Goal: Transaction & Acquisition: Purchase product/service

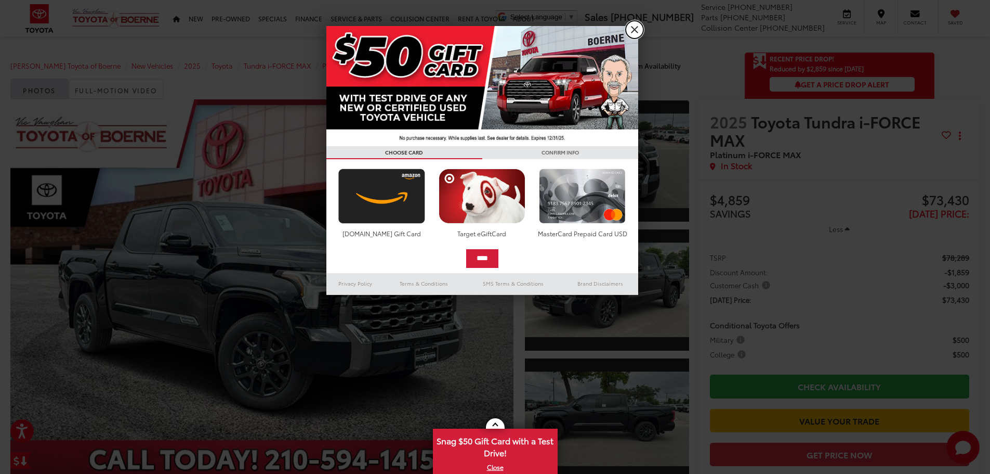
click at [633, 30] on link "X" at bounding box center [635, 30] width 18 height 18
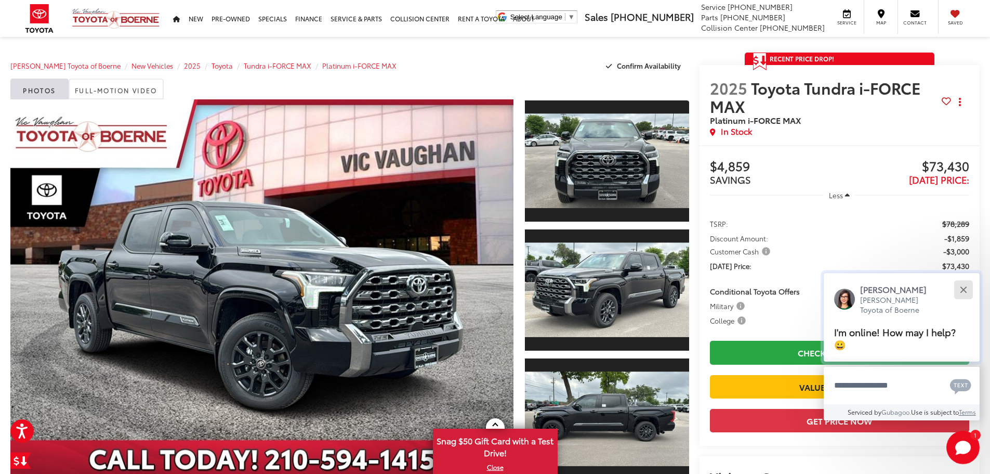
click at [966, 288] on div "Close" at bounding box center [963, 289] width 7 height 7
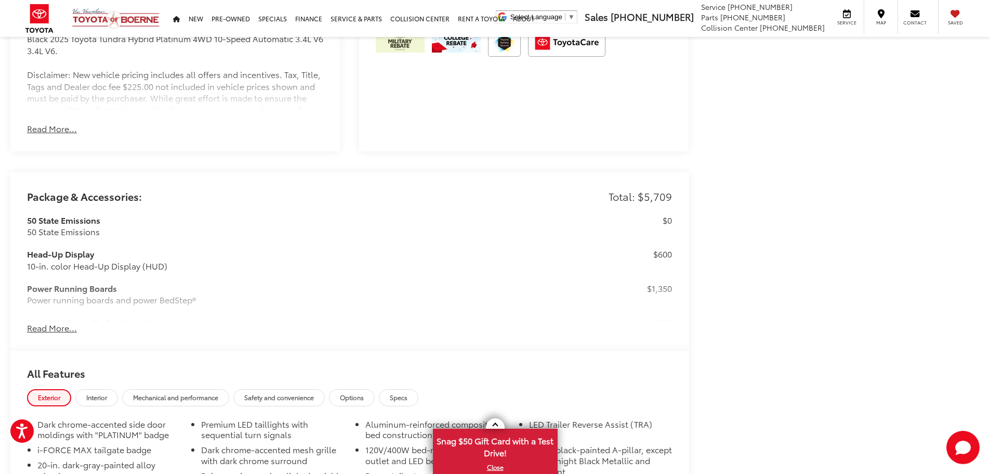
scroll to position [780, 0]
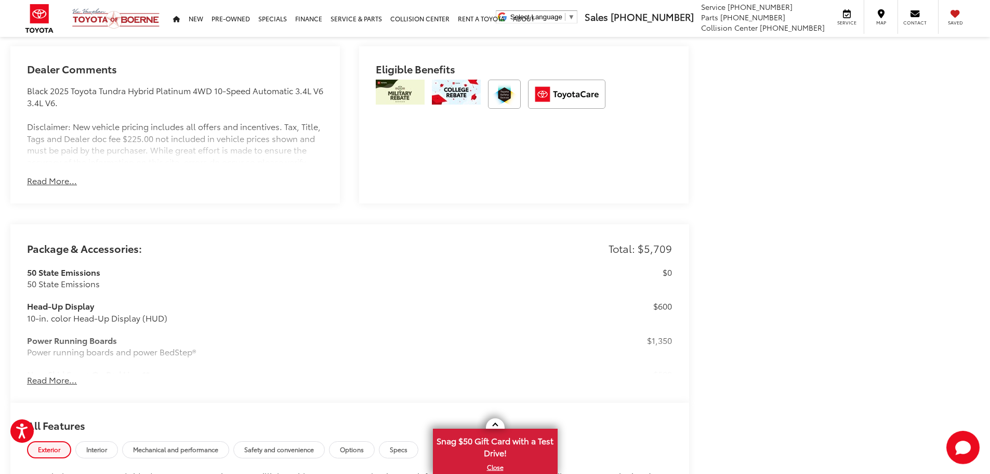
click at [35, 176] on button "Read More..." at bounding box center [52, 181] width 50 height 12
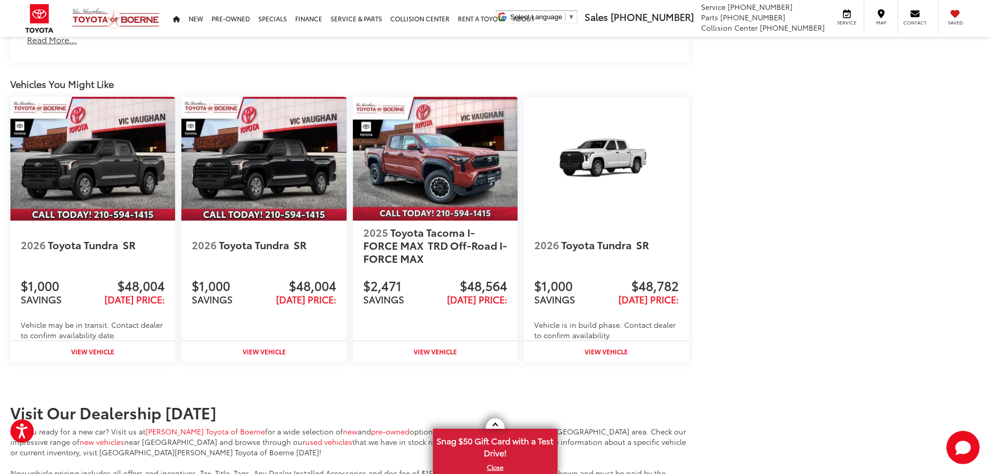
scroll to position [1404, 0]
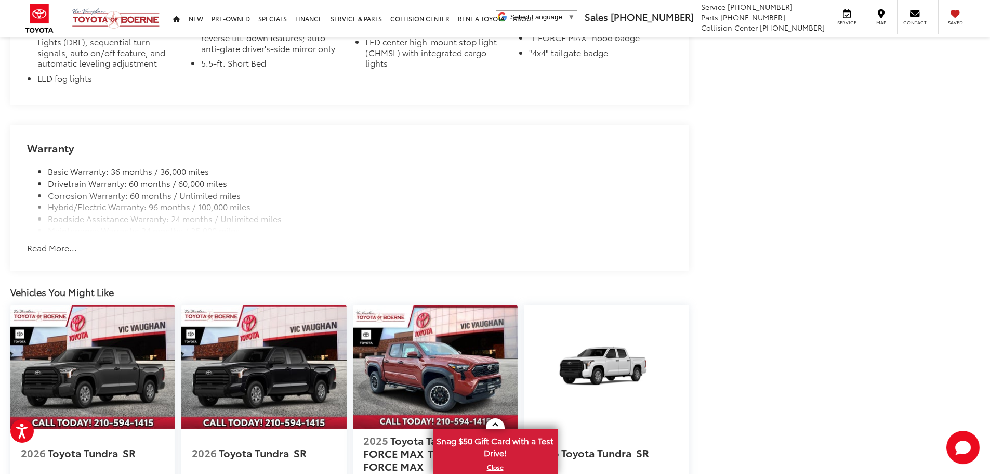
drag, startPoint x: 54, startPoint y: 245, endPoint x: 75, endPoint y: 244, distance: 21.9
click at [54, 245] on button "Read More..." at bounding box center [52, 248] width 50 height 12
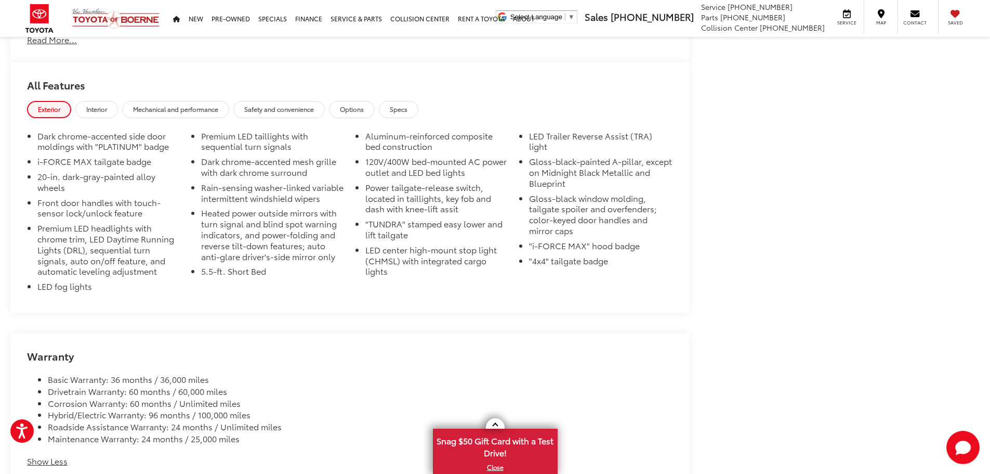
scroll to position [1040, 0]
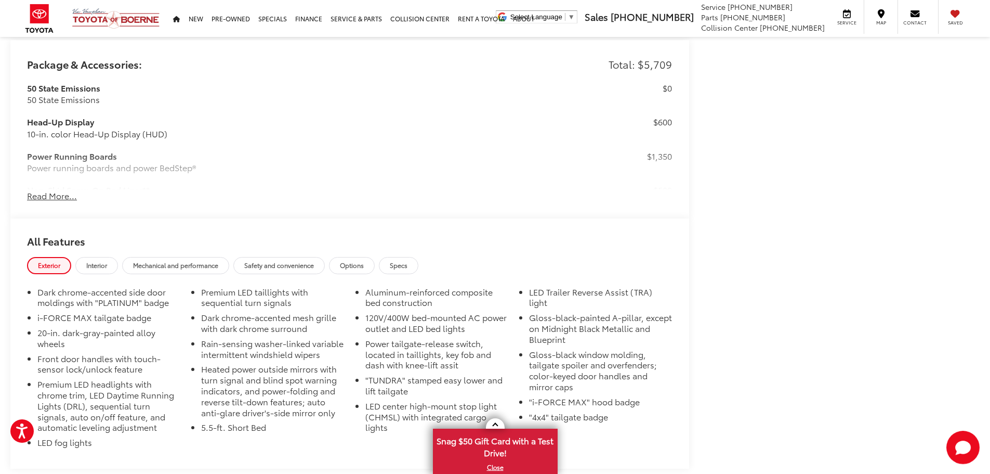
click at [68, 196] on button "Read More..." at bounding box center [52, 196] width 50 height 12
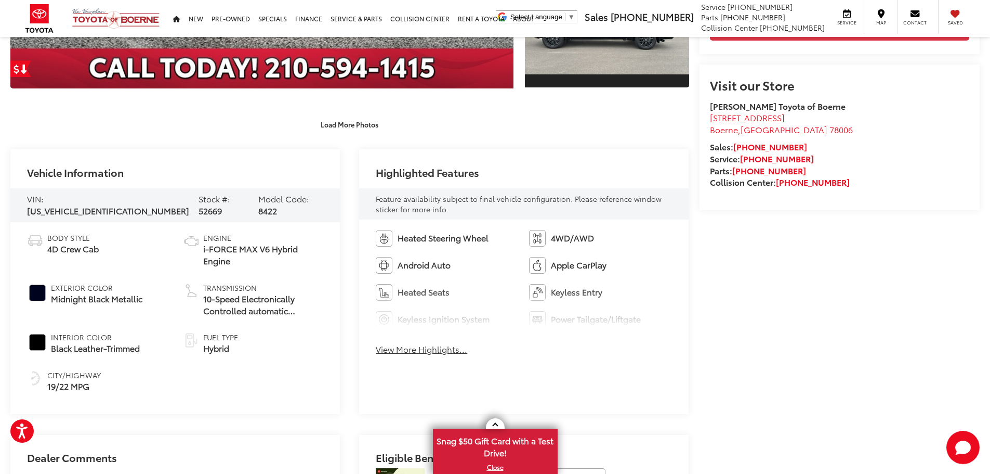
scroll to position [340, 0]
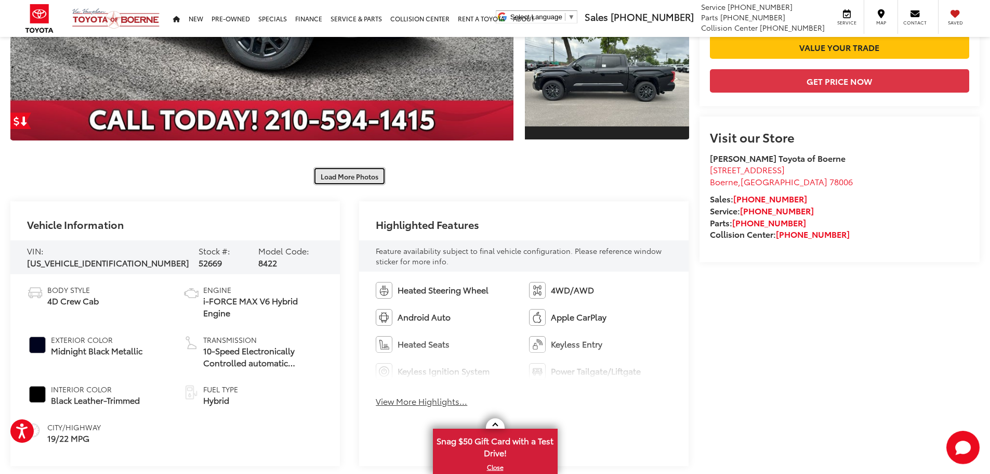
click at [339, 178] on button "Load More Photos" at bounding box center [350, 176] width 72 height 18
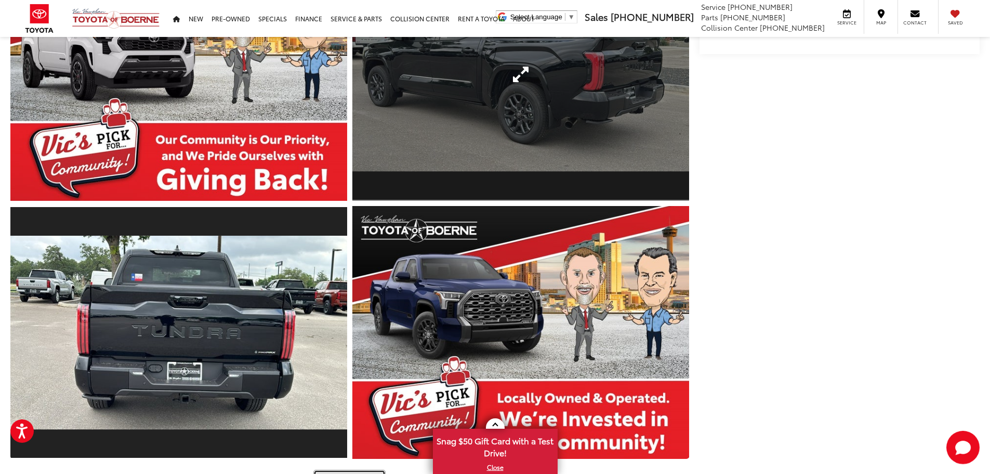
scroll to position [755, 0]
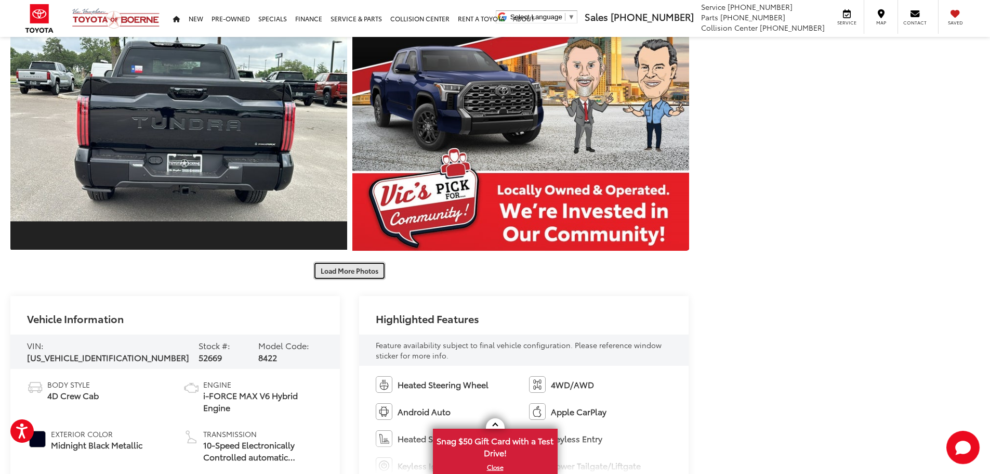
click at [360, 269] on button "Load More Photos" at bounding box center [350, 271] width 72 height 18
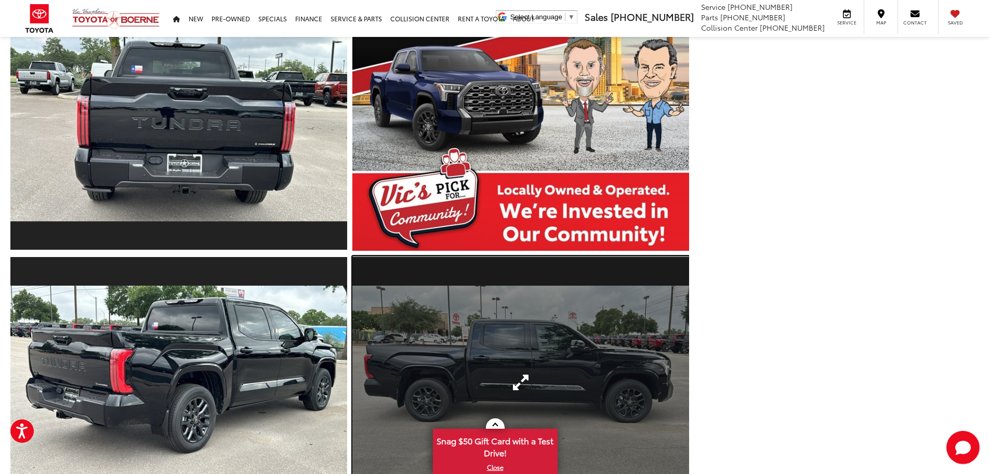
click at [489, 320] on link "Expand Photo 9" at bounding box center [521, 382] width 337 height 253
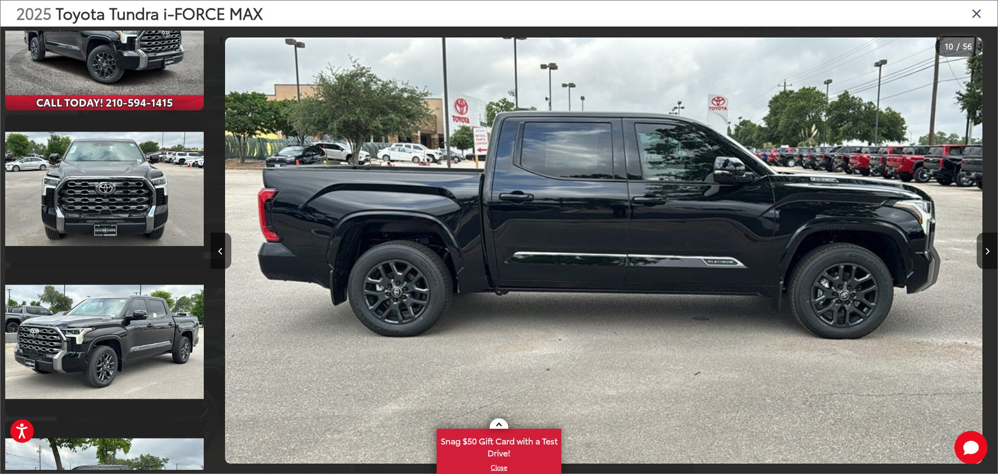
scroll to position [0, 0]
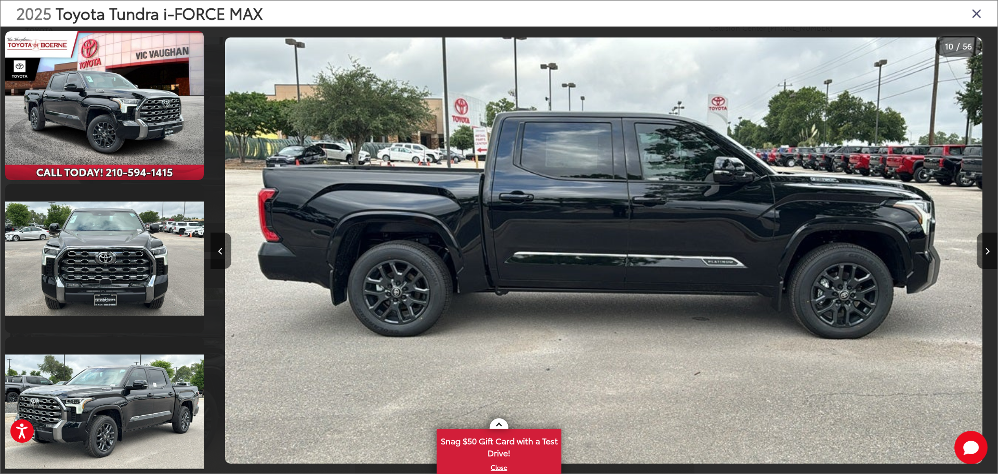
click at [974, 11] on icon "Close gallery" at bounding box center [977, 13] width 10 height 14
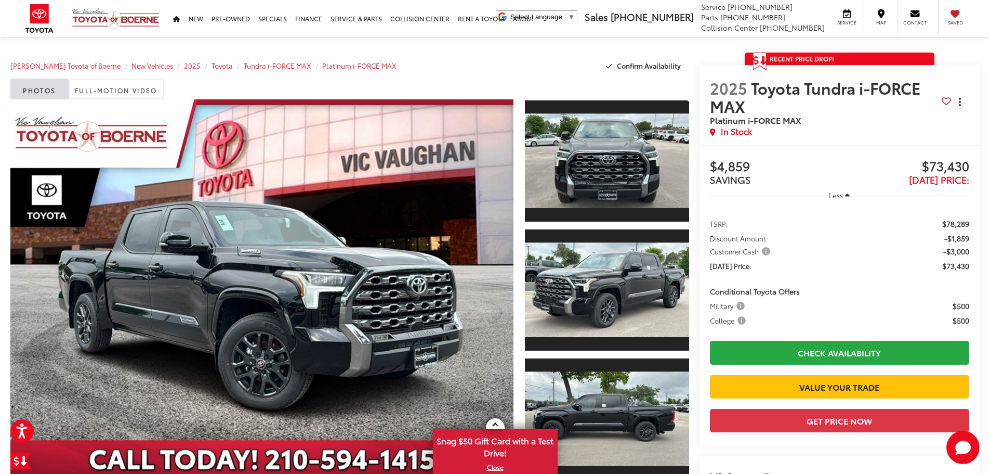
click at [966, 102] on button "Actions" at bounding box center [961, 102] width 18 height 18
click at [807, 148] on div "Buy $4,859 SAVINGS $73,430 [DATE] Price: Less TSRP: $78,289 Discount Amount: -$…" at bounding box center [840, 295] width 281 height 301
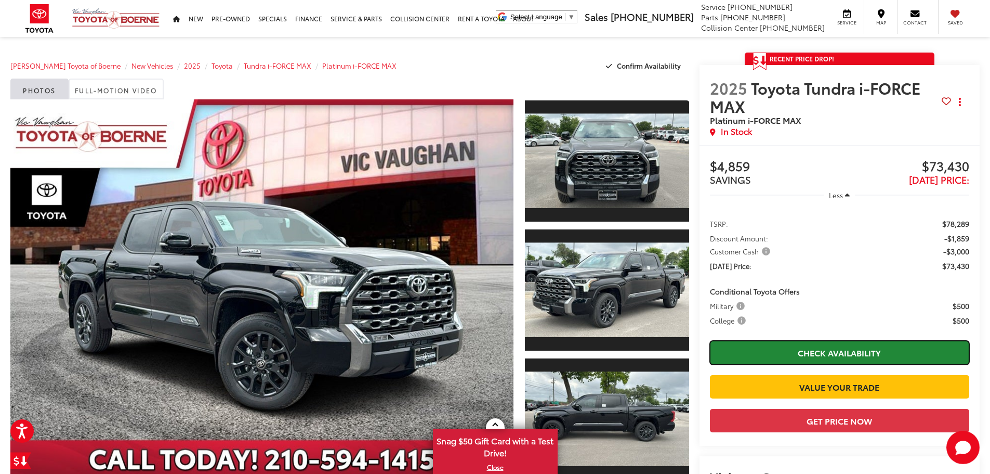
click at [810, 346] on link "Check Availability" at bounding box center [839, 352] width 259 height 23
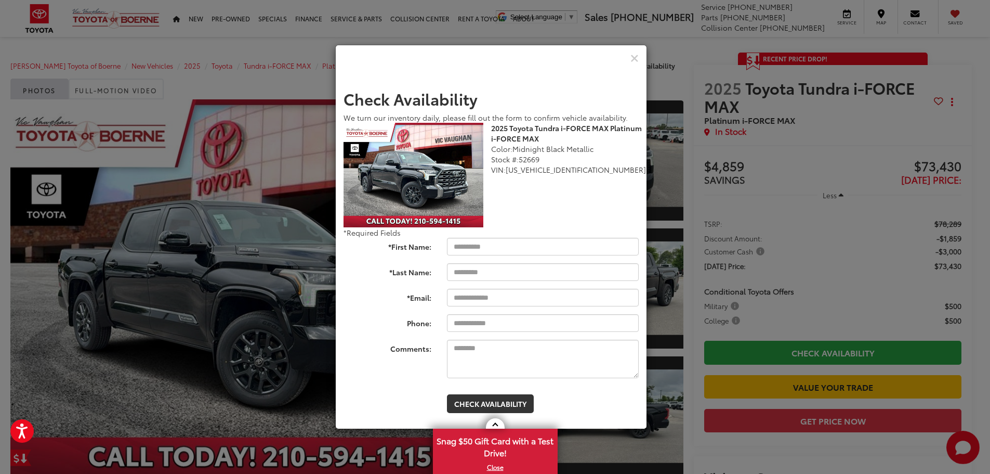
scroll to position [156, 0]
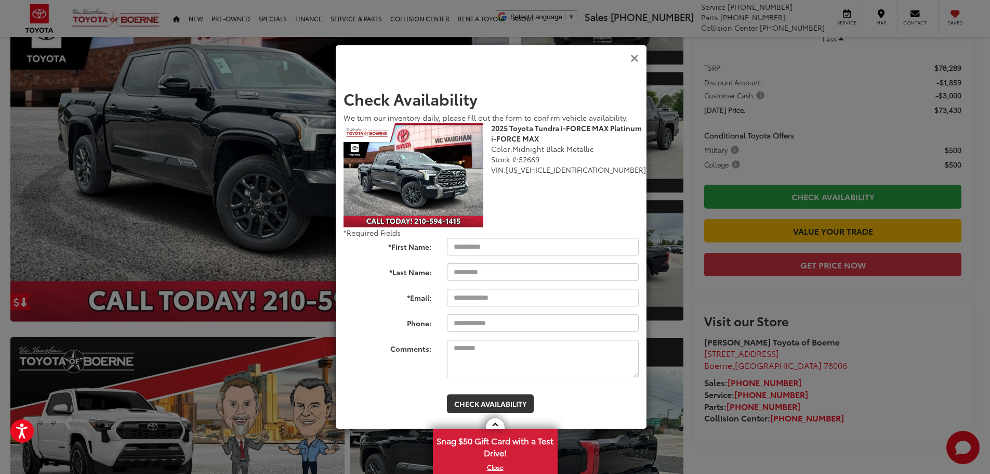
click at [636, 56] on icon "Close" at bounding box center [635, 58] width 8 height 11
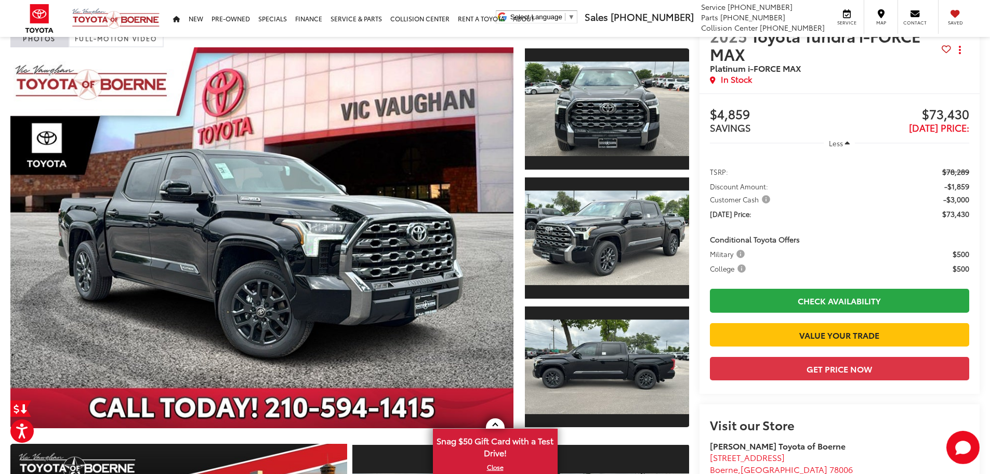
scroll to position [0, 0]
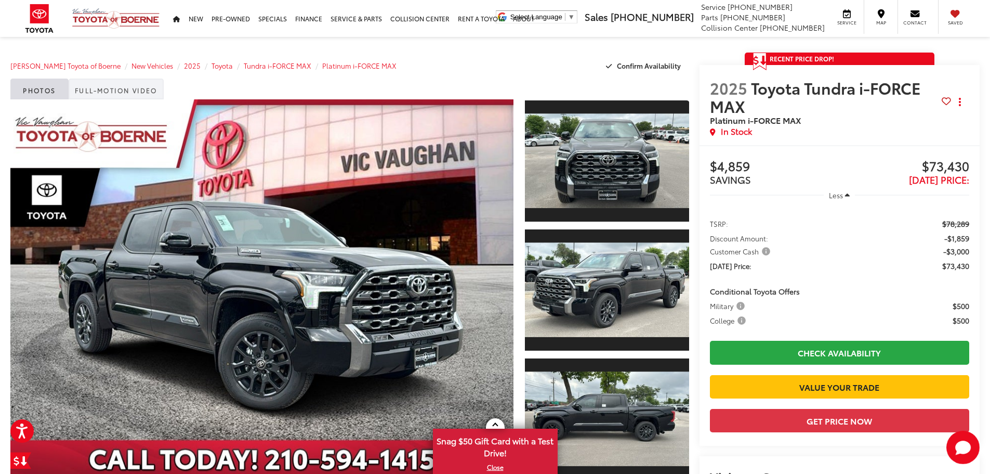
click at [124, 92] on link "Full-Motion Video" at bounding box center [116, 89] width 95 height 21
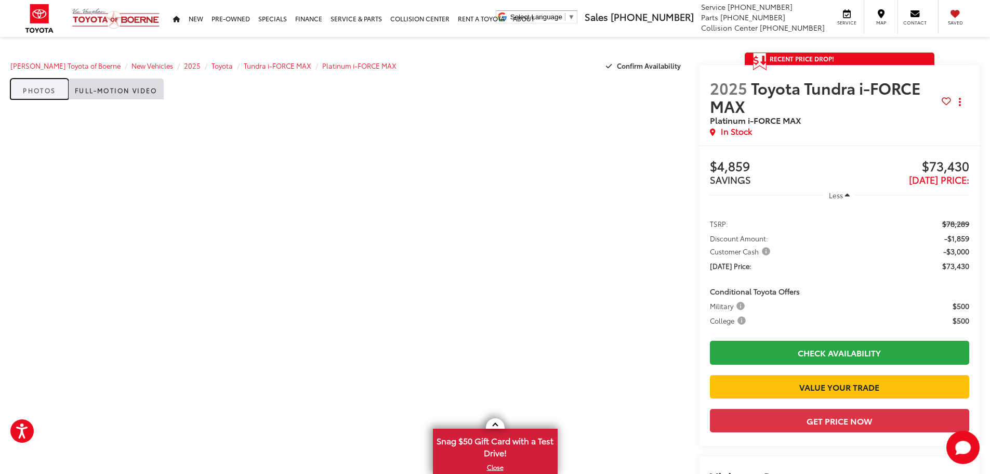
click at [32, 92] on link "Photos" at bounding box center [39, 89] width 58 height 21
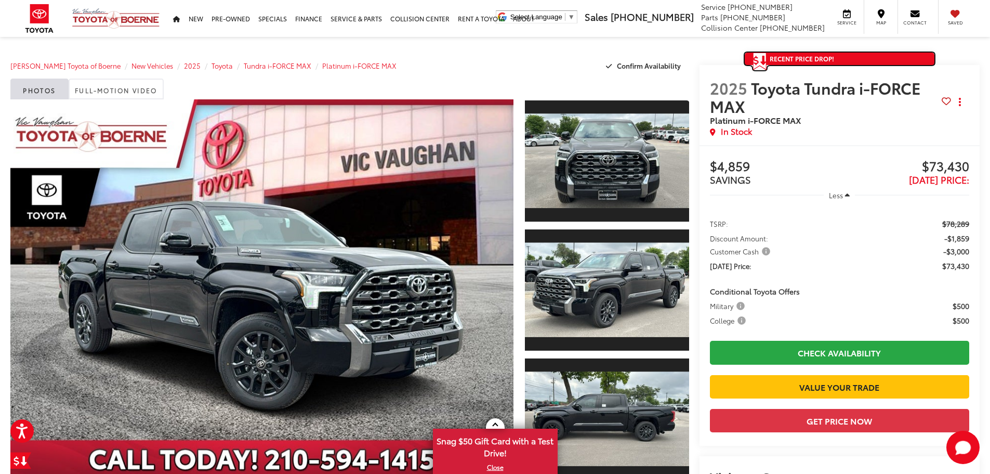
click at [791, 60] on span "Recent Price Drop!" at bounding box center [802, 58] width 64 height 9
